Goal: Task Accomplishment & Management: Use online tool/utility

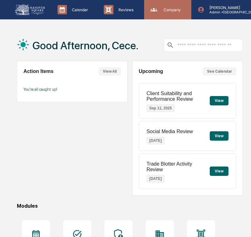
click at [154, 12] on icon at bounding box center [153, 9] width 9 height 9
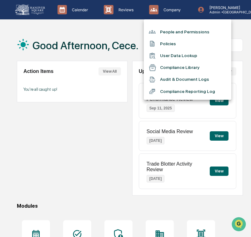
click at [170, 69] on li "Compliance Library" at bounding box center [187, 68] width 87 height 12
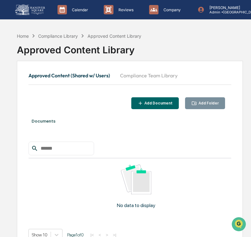
click at [164, 73] on button "Compliance Team Library" at bounding box center [148, 75] width 67 height 15
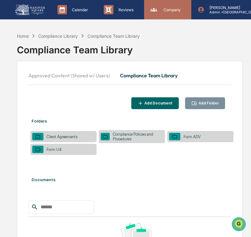
click at [166, 4] on div "Company People, Data, Settings" at bounding box center [167, 9] width 47 height 19
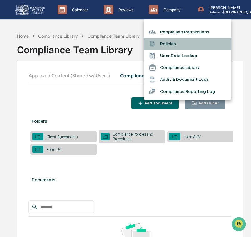
click at [165, 44] on li "Policies" at bounding box center [187, 44] width 87 height 12
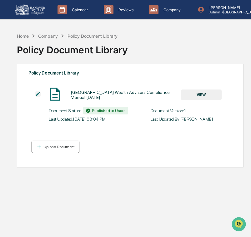
click at [65, 149] on div "Upload Document" at bounding box center [58, 147] width 32 height 4
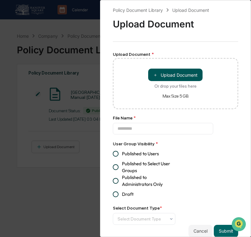
click at [161, 76] on button "＋ Upload Document" at bounding box center [175, 75] width 54 height 12
type input "**********"
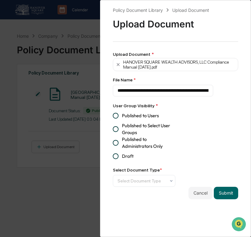
click at [151, 117] on span "Published to Users" at bounding box center [140, 115] width 37 height 7
click at [232, 198] on button "Submit" at bounding box center [226, 193] width 24 height 12
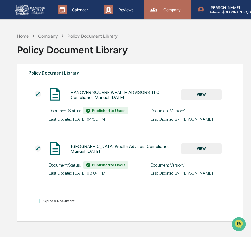
click at [178, 12] on p "Company" at bounding box center [170, 9] width 25 height 5
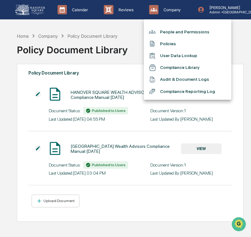
click at [116, 41] on div at bounding box center [125, 118] width 251 height 237
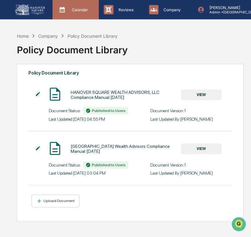
click at [67, 10] on p "Calendar" at bounding box center [79, 9] width 24 height 5
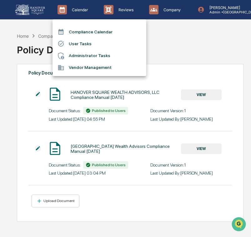
click at [78, 41] on li "User Tasks" at bounding box center [99, 44] width 94 height 12
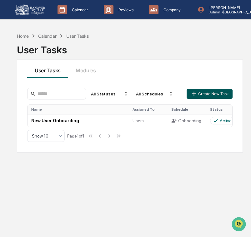
click at [198, 92] on button "Create New Task" at bounding box center [209, 94] width 46 height 10
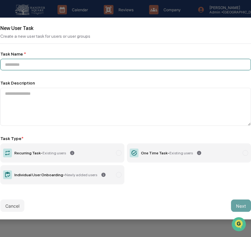
click at [115, 64] on input at bounding box center [125, 65] width 250 height 12
paste input "**********"
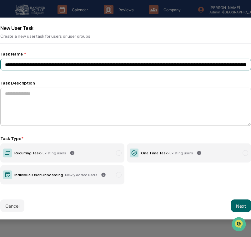
scroll to position [0, 183]
type input "**********"
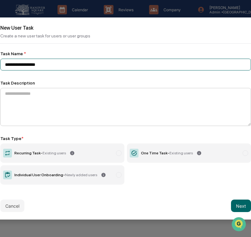
scroll to position [0, 0]
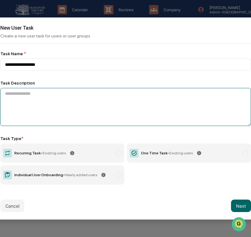
click at [149, 106] on textarea at bounding box center [125, 107] width 250 height 38
paste textarea "**********"
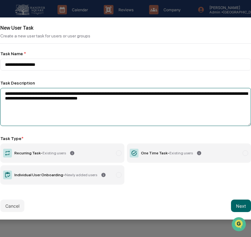
type textarea "**********"
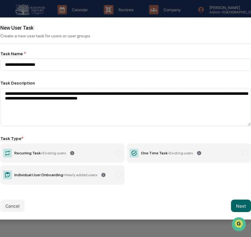
click at [79, 178] on label "Individual User Onboarding - Newly added users" at bounding box center [62, 174] width 124 height 19
click at [242, 206] on button "Next" at bounding box center [241, 206] width 20 height 12
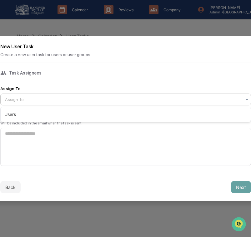
click at [200, 97] on div at bounding box center [123, 99] width 236 height 6
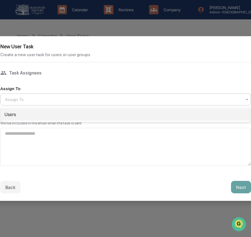
click at [190, 111] on div "Users" at bounding box center [126, 114] width 250 height 12
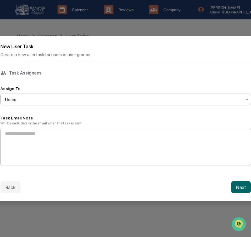
click at [144, 150] on textarea at bounding box center [125, 147] width 250 height 38
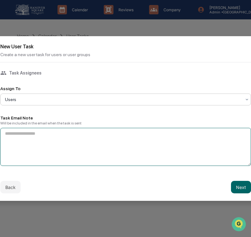
click at [144, 150] on textarea at bounding box center [125, 147] width 250 height 38
paste textarea "**********"
type textarea "**********"
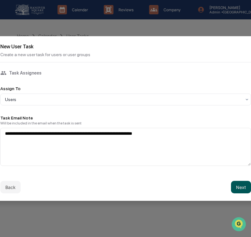
click at [239, 188] on button "Next" at bounding box center [241, 187] width 20 height 12
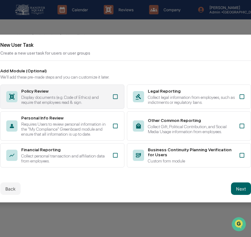
click at [115, 100] on div "Policy Review Display documents (e.g. Code of Ethics) and require that employee…" at bounding box center [62, 97] width 124 height 24
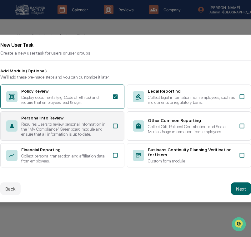
click at [107, 124] on div "Requires Users to review personal information in the "My Compliance" Greenboard…" at bounding box center [64, 129] width 87 height 15
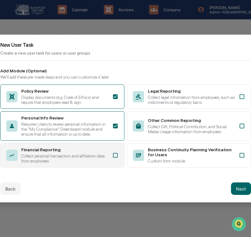
click at [107, 157] on div "Collect personal transaction and affiliation data from employees." at bounding box center [64, 159] width 87 height 10
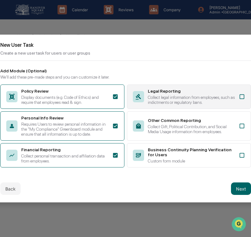
click at [178, 91] on div "Legal Reporting Collect legal information from employees, such as indictments o…" at bounding box center [191, 97] width 87 height 16
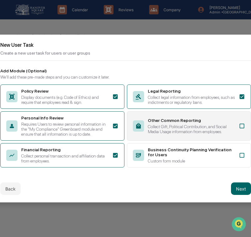
click at [172, 119] on div "Other Common Reporting" at bounding box center [191, 120] width 87 height 5
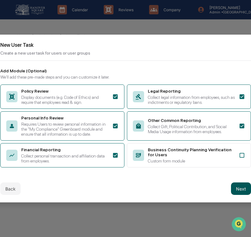
click at [239, 195] on button "Next" at bounding box center [241, 189] width 20 height 12
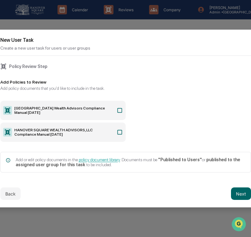
click at [119, 131] on icon at bounding box center [119, 132] width 6 height 6
click at [234, 191] on button "Next" at bounding box center [241, 194] width 20 height 12
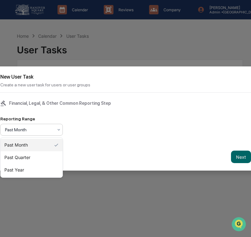
click at [34, 130] on div at bounding box center [29, 130] width 48 height 6
click at [39, 158] on div "Past Quarter" at bounding box center [32, 157] width 62 height 12
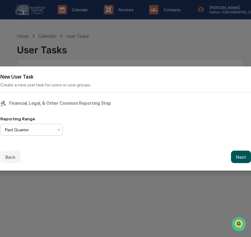
click at [238, 154] on button "Next" at bounding box center [241, 157] width 20 height 12
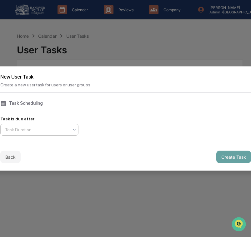
click at [50, 126] on div "Task Duration" at bounding box center [37, 130] width 70 height 9
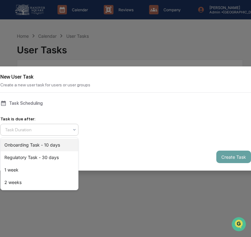
click at [57, 150] on div "Onboarding Task - 10 days" at bounding box center [39, 145] width 77 height 12
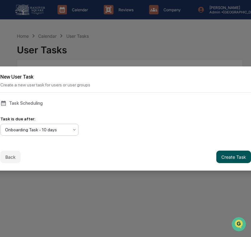
click at [235, 157] on button "Create Task" at bounding box center [233, 157] width 35 height 12
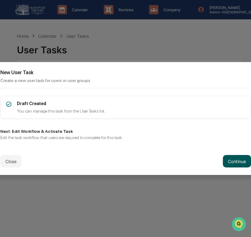
click at [233, 157] on button "Continue" at bounding box center [237, 161] width 28 height 12
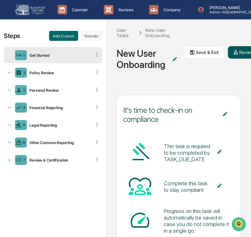
click at [237, 57] on button "Review & Activate" at bounding box center [254, 52] width 53 height 12
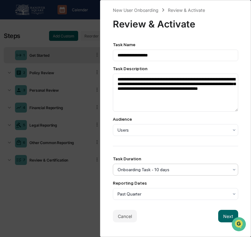
scroll to position [0, 0]
click at [222, 218] on button "Next" at bounding box center [228, 216] width 20 height 12
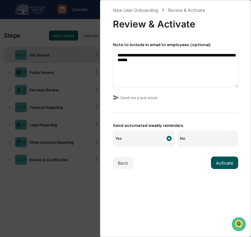
click at [232, 167] on button "Activate" at bounding box center [224, 163] width 27 height 12
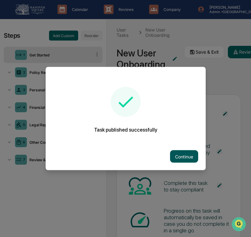
click at [184, 158] on button "Continue" at bounding box center [184, 156] width 28 height 12
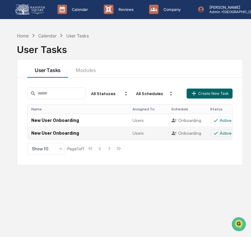
click at [113, 136] on td "New User Onboarding" at bounding box center [77, 133] width 101 height 13
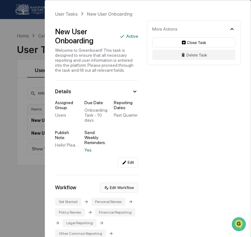
click at [121, 190] on button "Edit Workflow" at bounding box center [119, 188] width 38 height 10
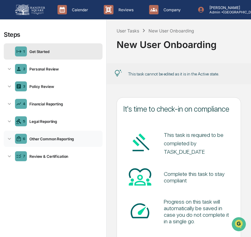
click at [63, 141] on div "Other Common Reporting" at bounding box center [63, 139] width 73 height 5
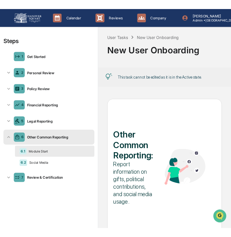
scroll to position [34, 0]
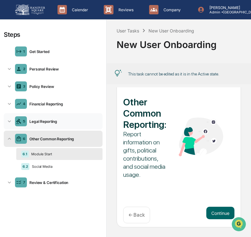
click at [57, 125] on div "5 Legal Reporting" at bounding box center [53, 121] width 99 height 16
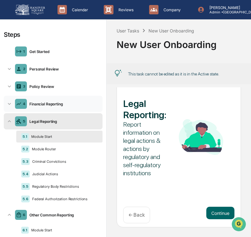
click at [66, 103] on div "Financial Reporting" at bounding box center [63, 104] width 73 height 5
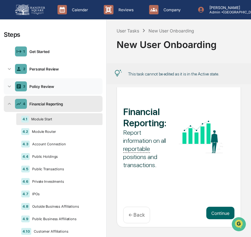
click at [71, 88] on div "Policy Review" at bounding box center [63, 86] width 73 height 5
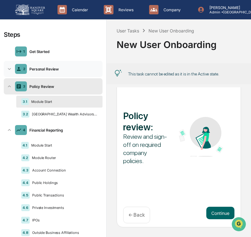
click at [68, 76] on div "2 Personal Review" at bounding box center [53, 69] width 99 height 16
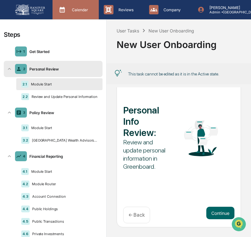
click at [76, 7] on div "Calendar Manage Tasks" at bounding box center [75, 9] width 40 height 9
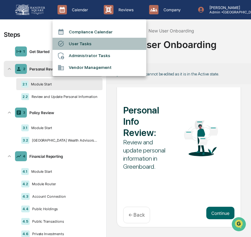
click at [76, 47] on li "User Tasks" at bounding box center [99, 44] width 94 height 12
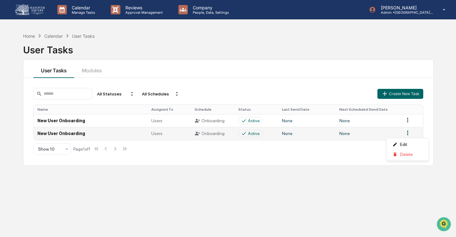
click at [250, 133] on html "Calendar Manage Tasks Reviews Approval Management Company People, Data, Setting…" at bounding box center [228, 118] width 456 height 237
click at [250, 155] on div "Delete" at bounding box center [408, 155] width 40 height 10
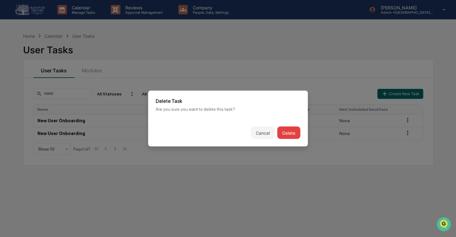
click at [250, 129] on button "Delete" at bounding box center [289, 133] width 23 height 12
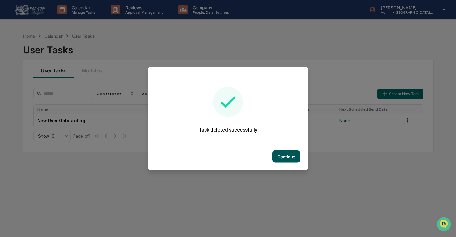
click at [250, 156] on button "Continue" at bounding box center [287, 156] width 28 height 12
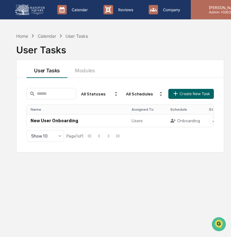
click at [215, 9] on p "[PERSON_NAME]" at bounding box center [233, 7] width 58 height 5
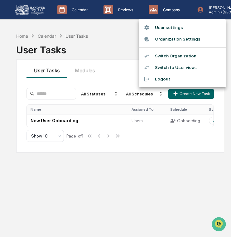
click at [198, 54] on li "Switch Organization" at bounding box center [182, 56] width 87 height 12
